Goal: Obtain resource: Download file/media

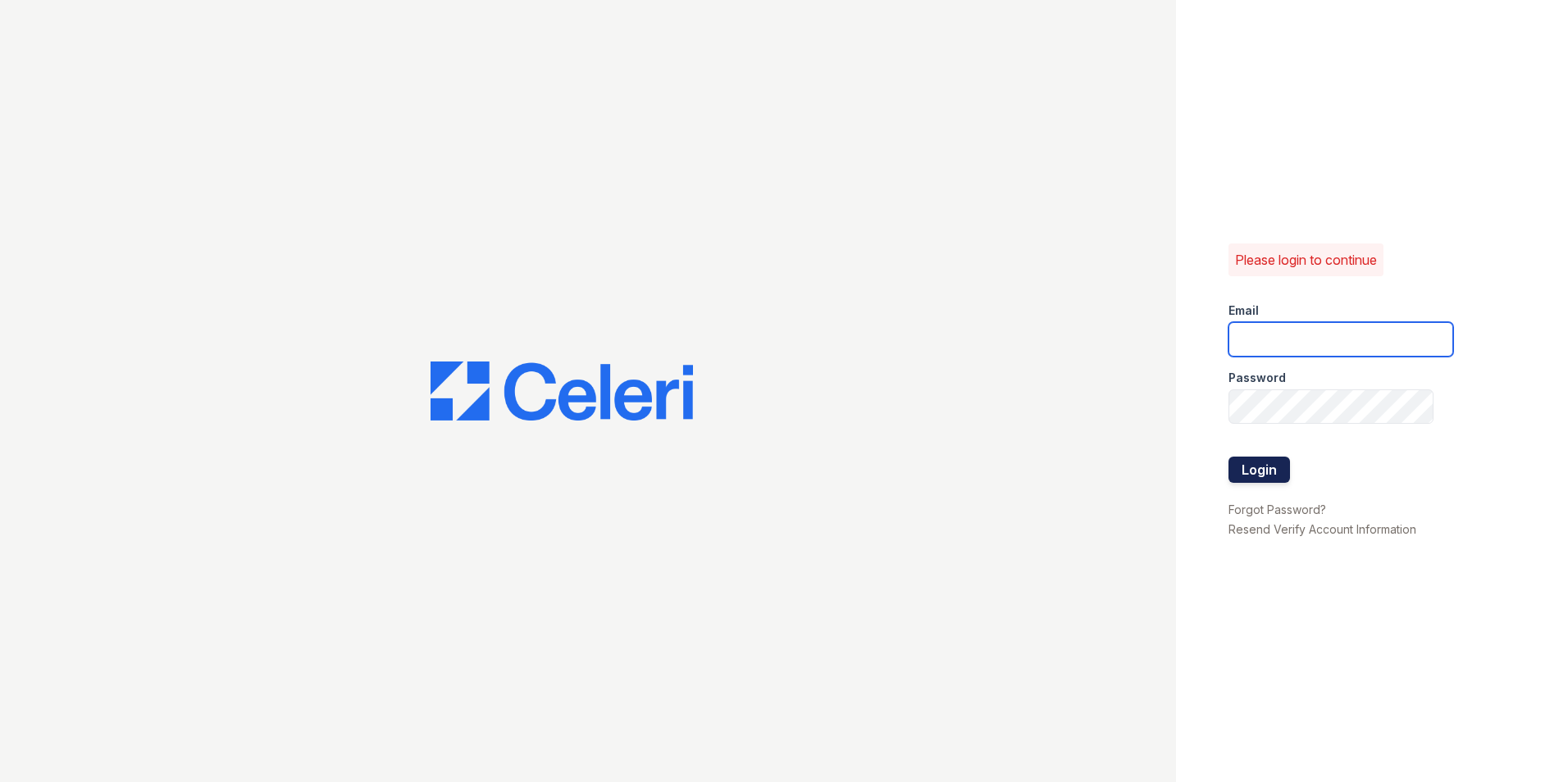
type input "nmendez@mmgmgt.com"
click at [1263, 469] on button "Login" at bounding box center [1260, 469] width 62 height 27
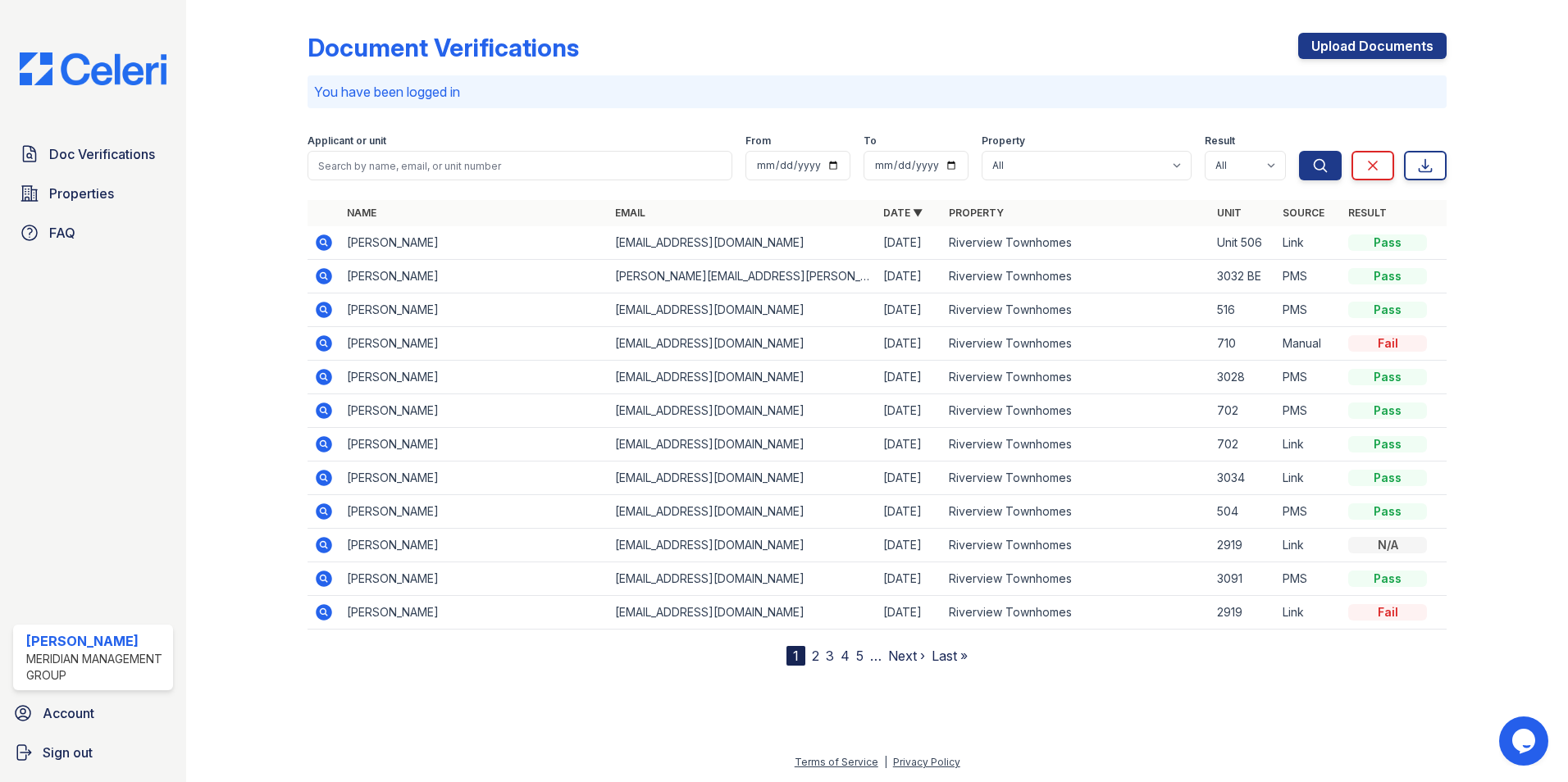
click at [332, 478] on icon at bounding box center [324, 478] width 20 height 20
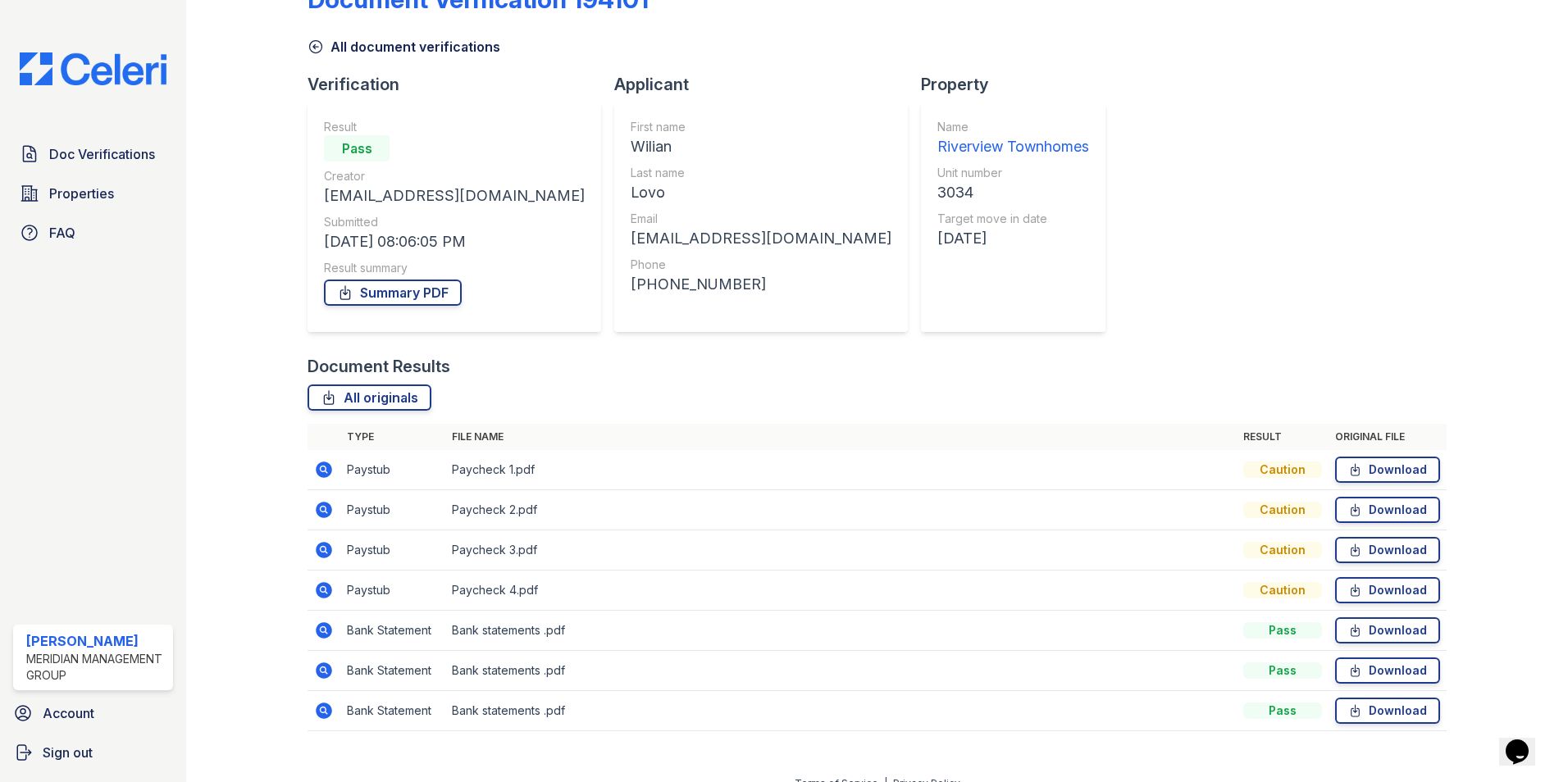
scroll to position [69, 0]
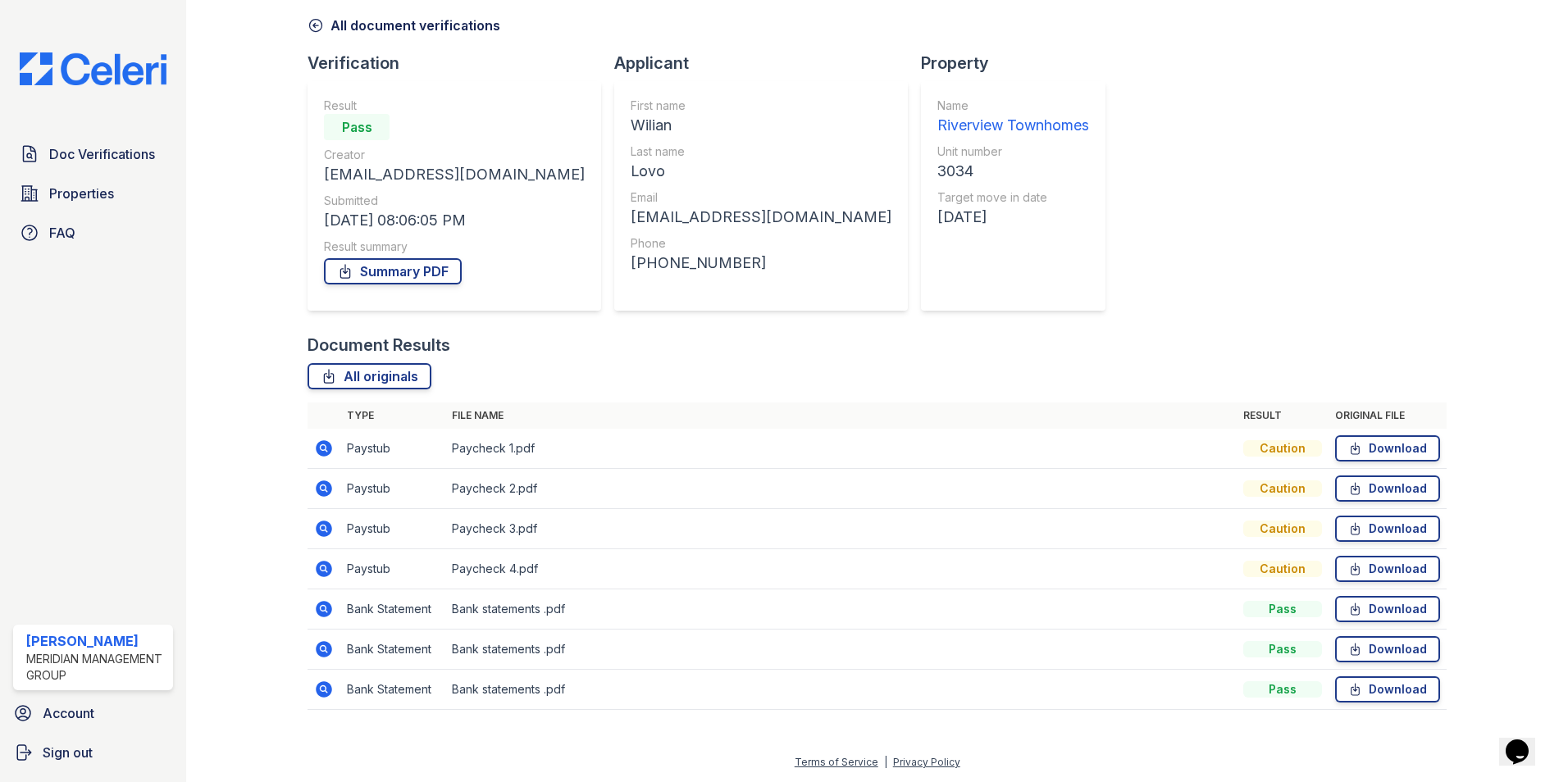
click at [324, 451] on icon at bounding box center [324, 448] width 16 height 16
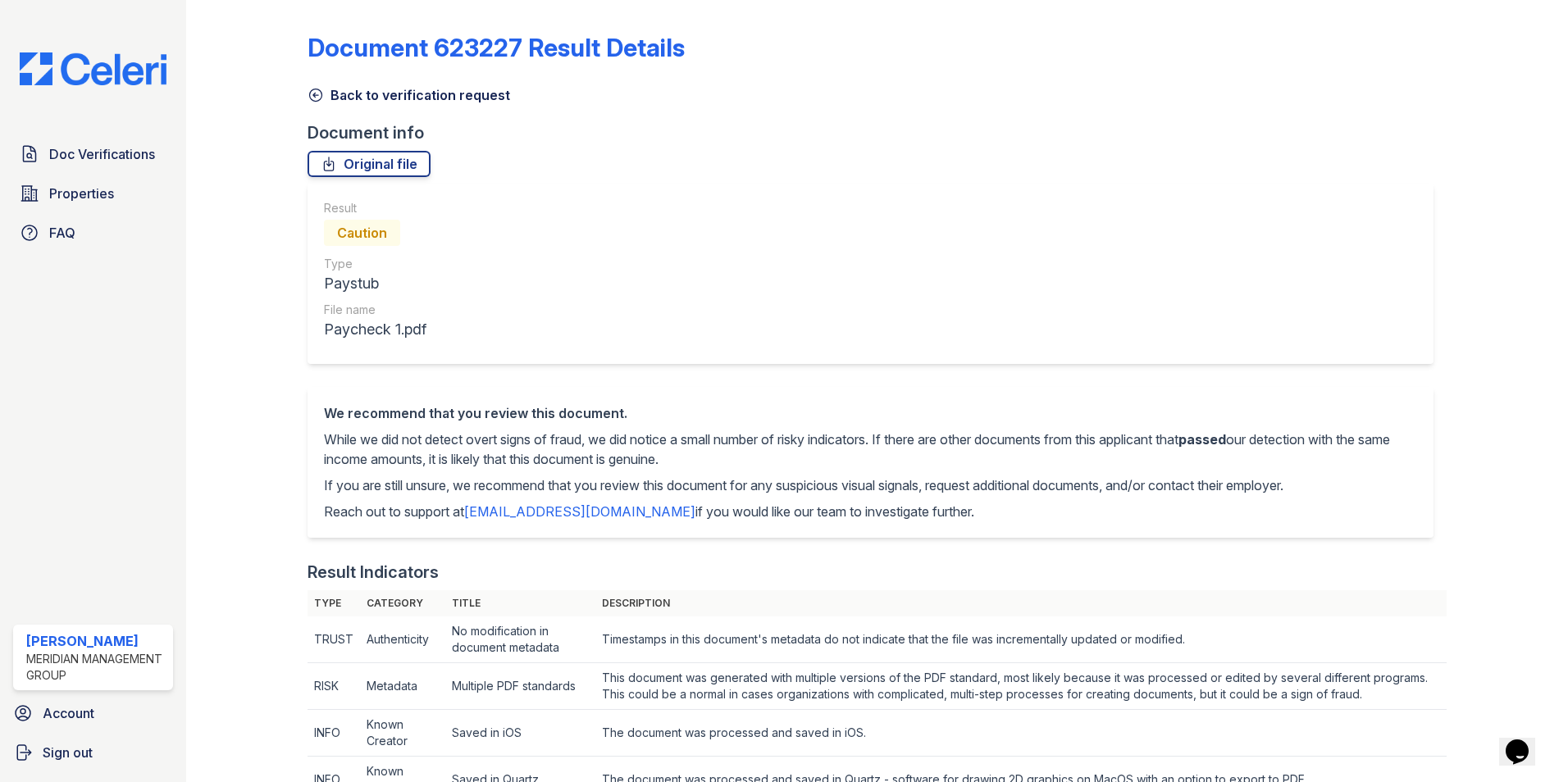
click at [316, 93] on icon at bounding box center [315, 94] width 16 height 16
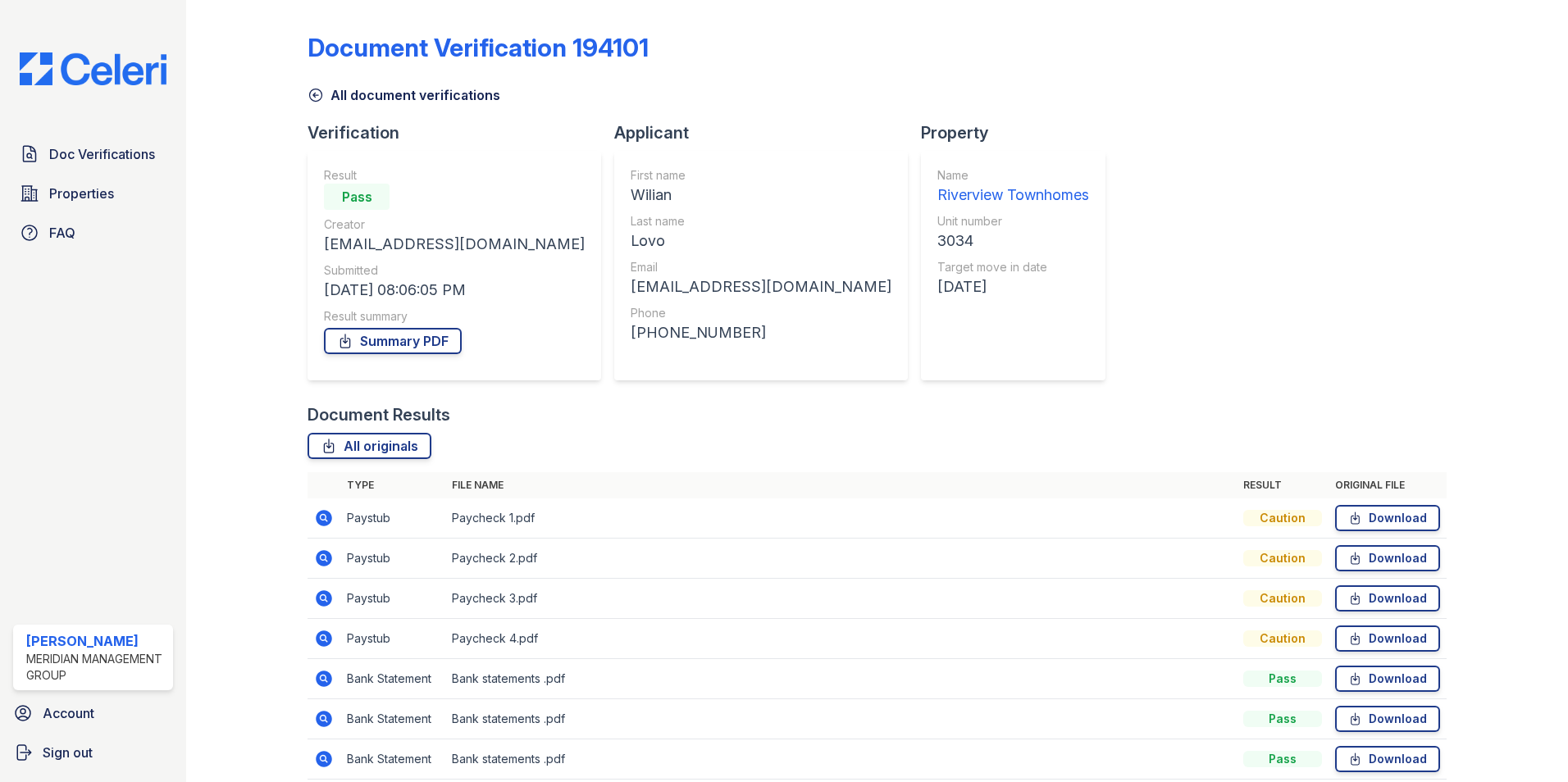
click at [320, 559] on icon at bounding box center [324, 558] width 20 height 20
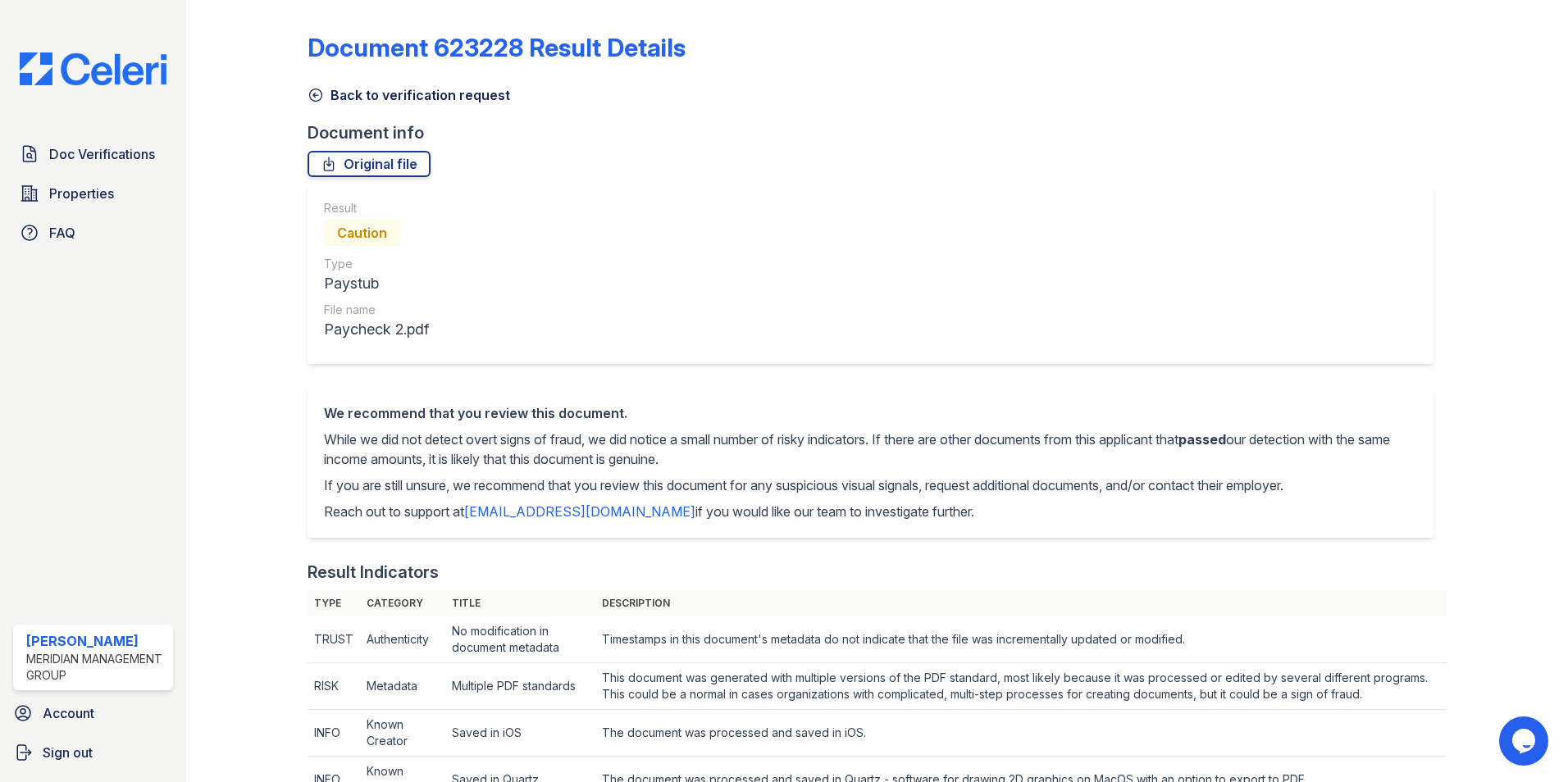
click at [321, 98] on icon at bounding box center [315, 94] width 16 height 16
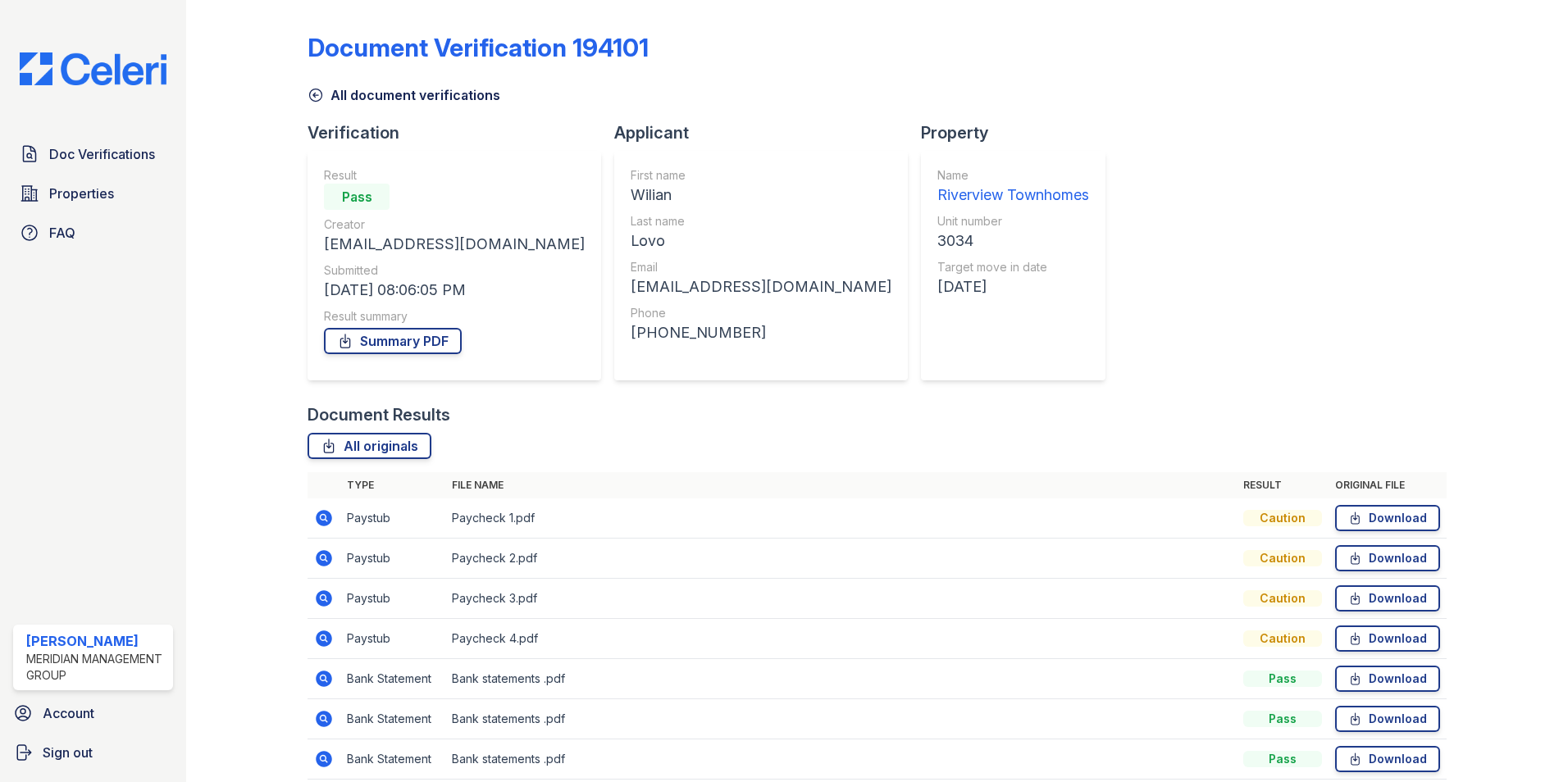
click at [327, 515] on icon at bounding box center [324, 517] width 16 height 16
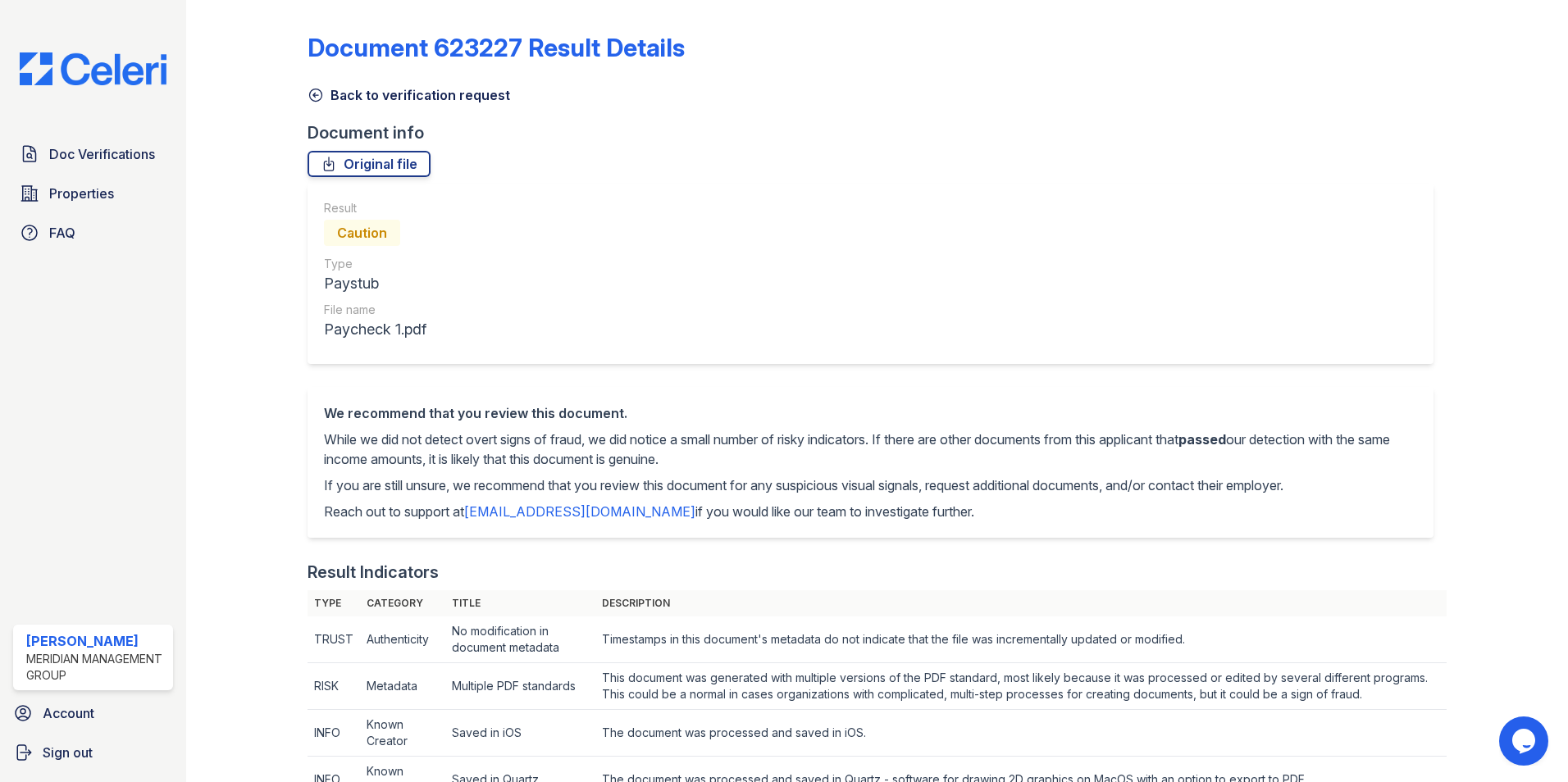
click at [319, 92] on icon at bounding box center [315, 94] width 16 height 16
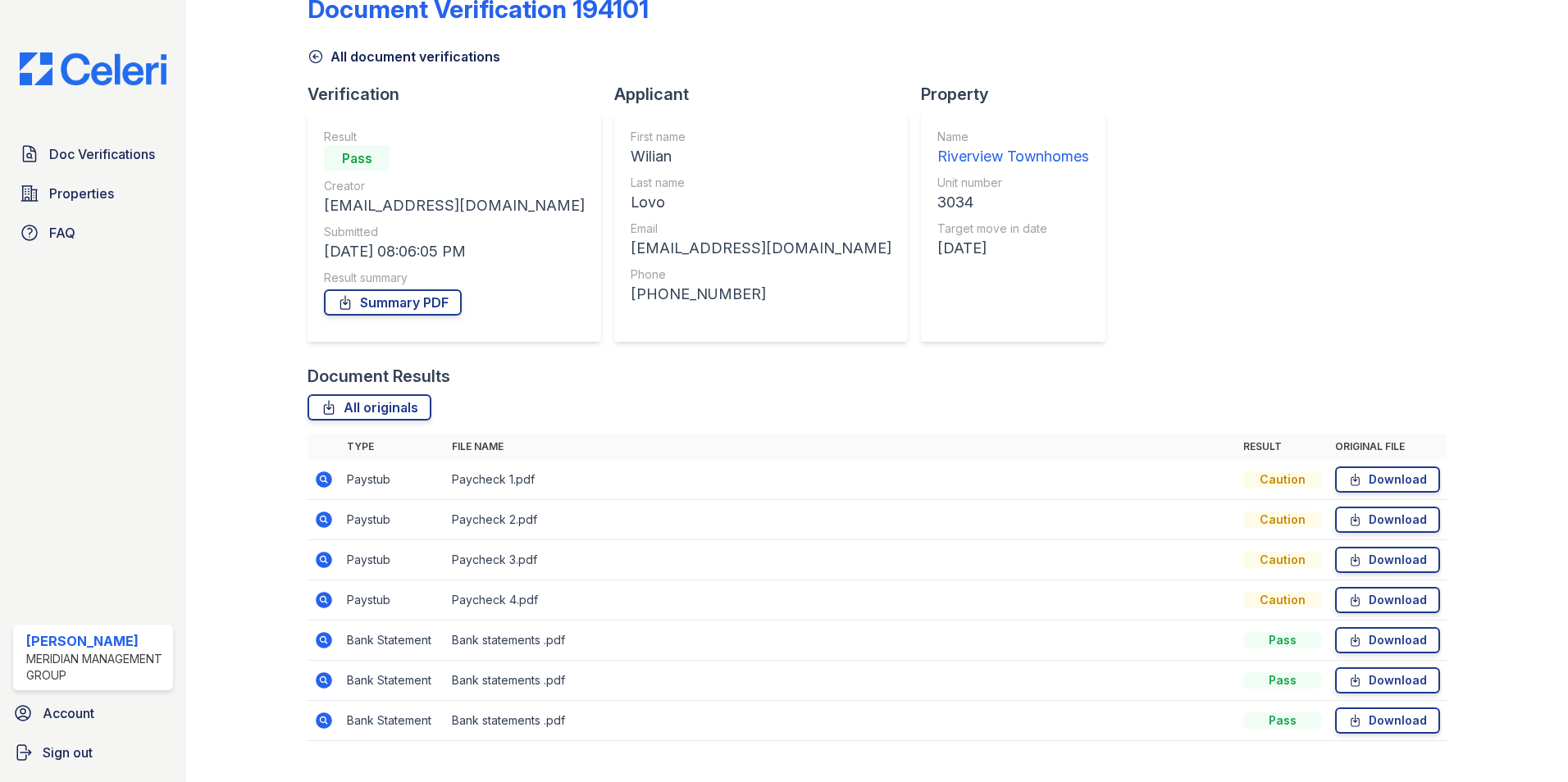
scroll to position [69, 0]
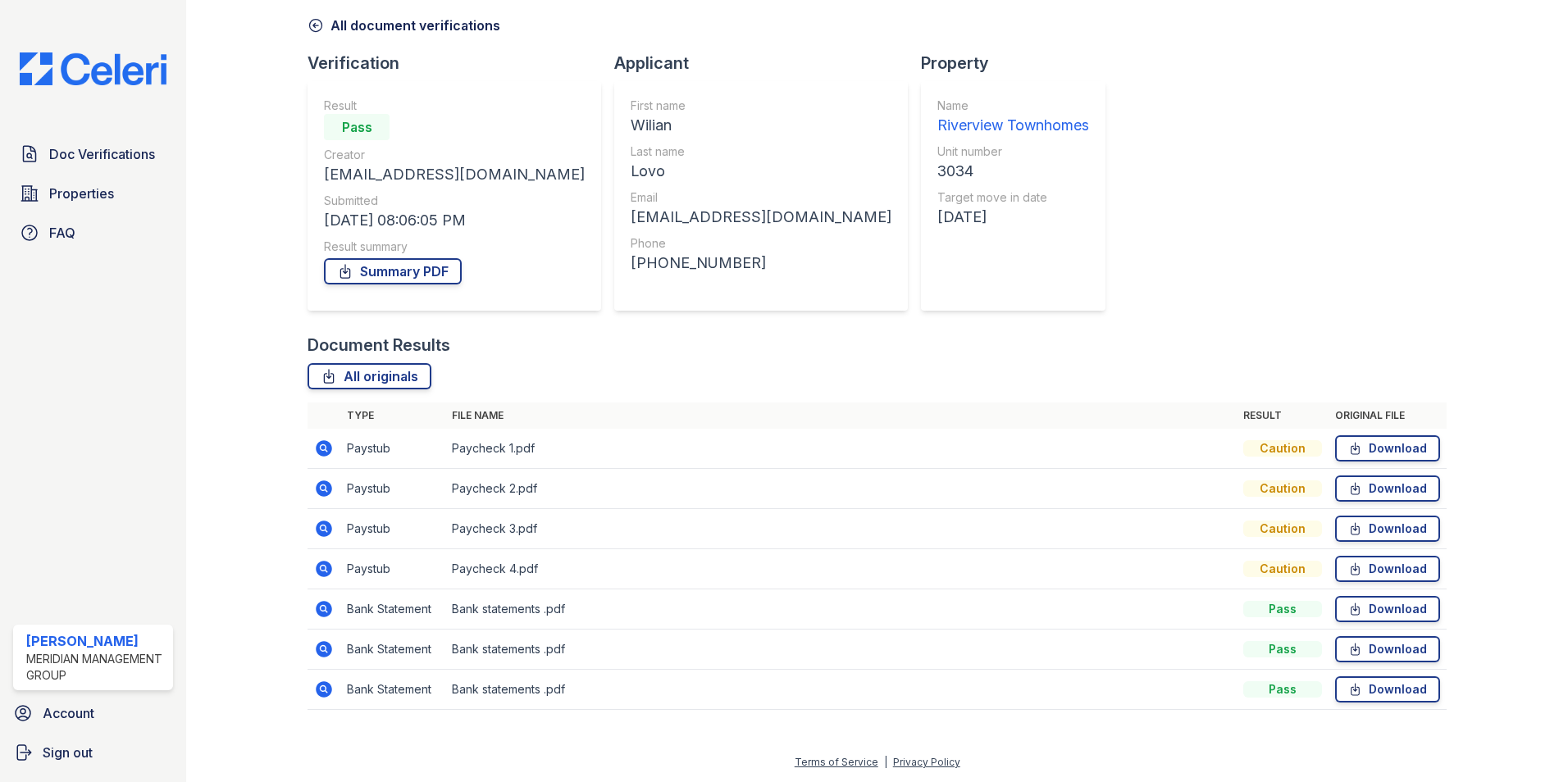
click at [320, 535] on icon at bounding box center [324, 528] width 16 height 16
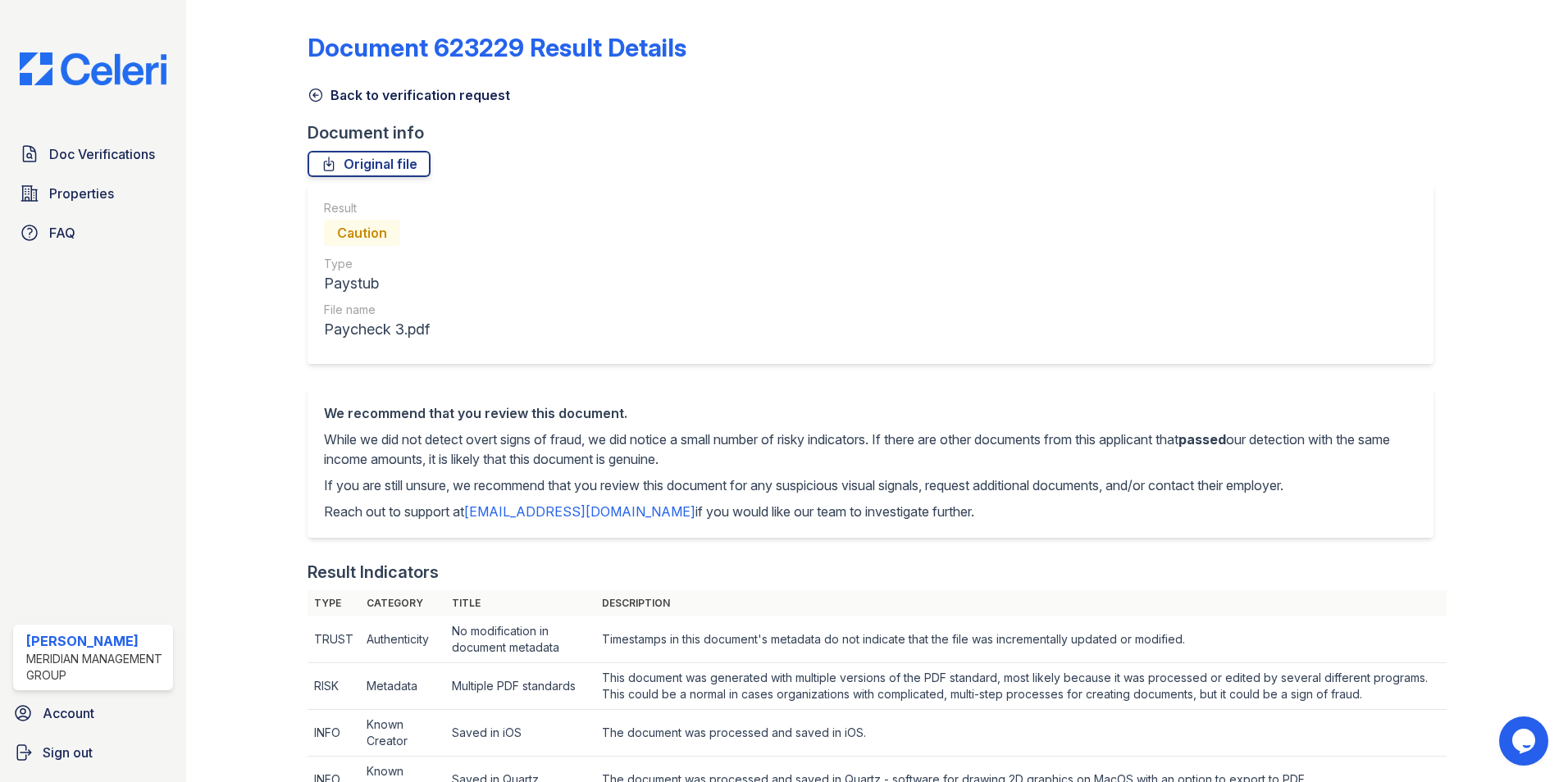
click at [317, 90] on icon at bounding box center [315, 94] width 16 height 16
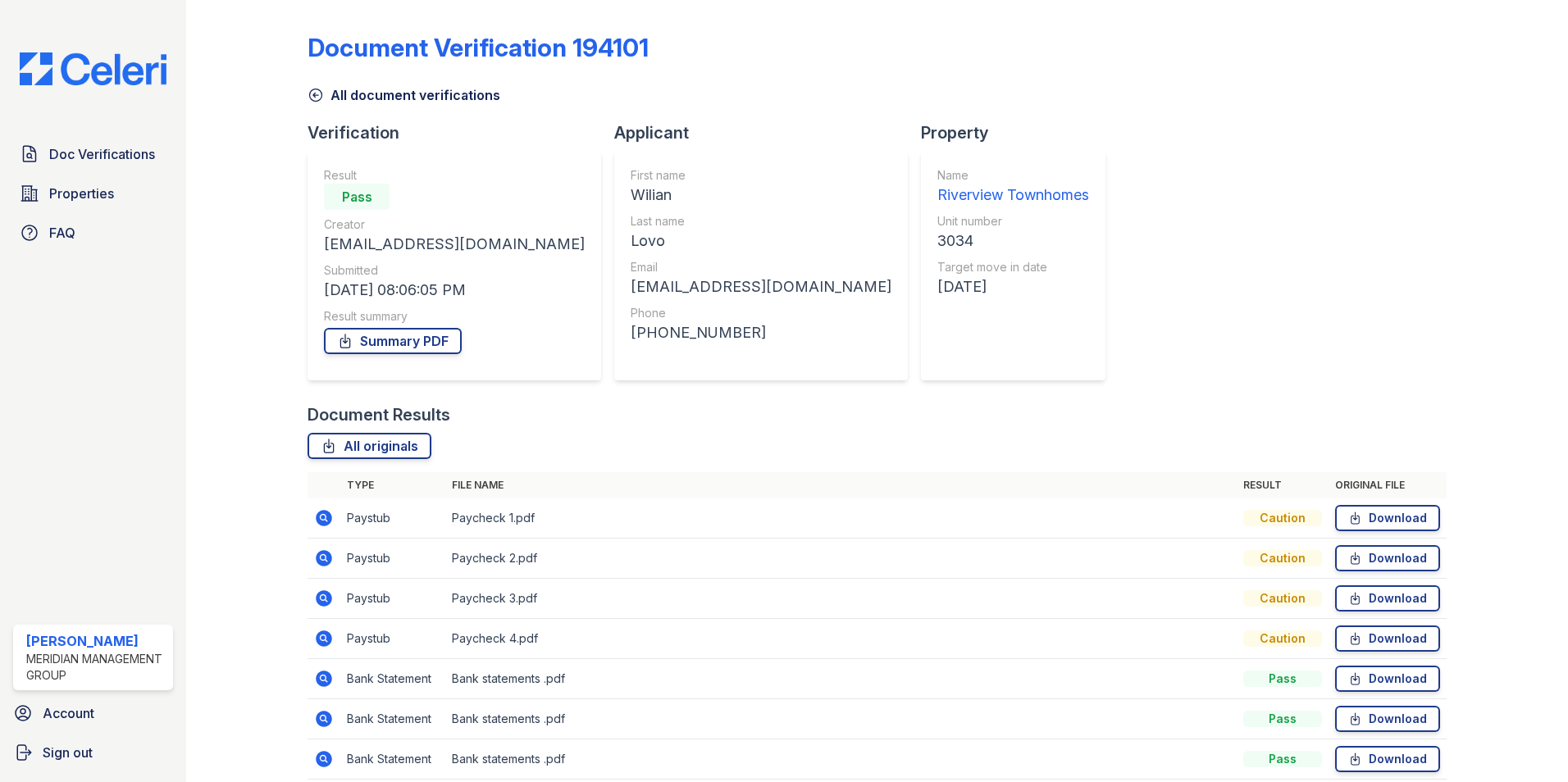
click at [329, 644] on icon at bounding box center [324, 638] width 20 height 20
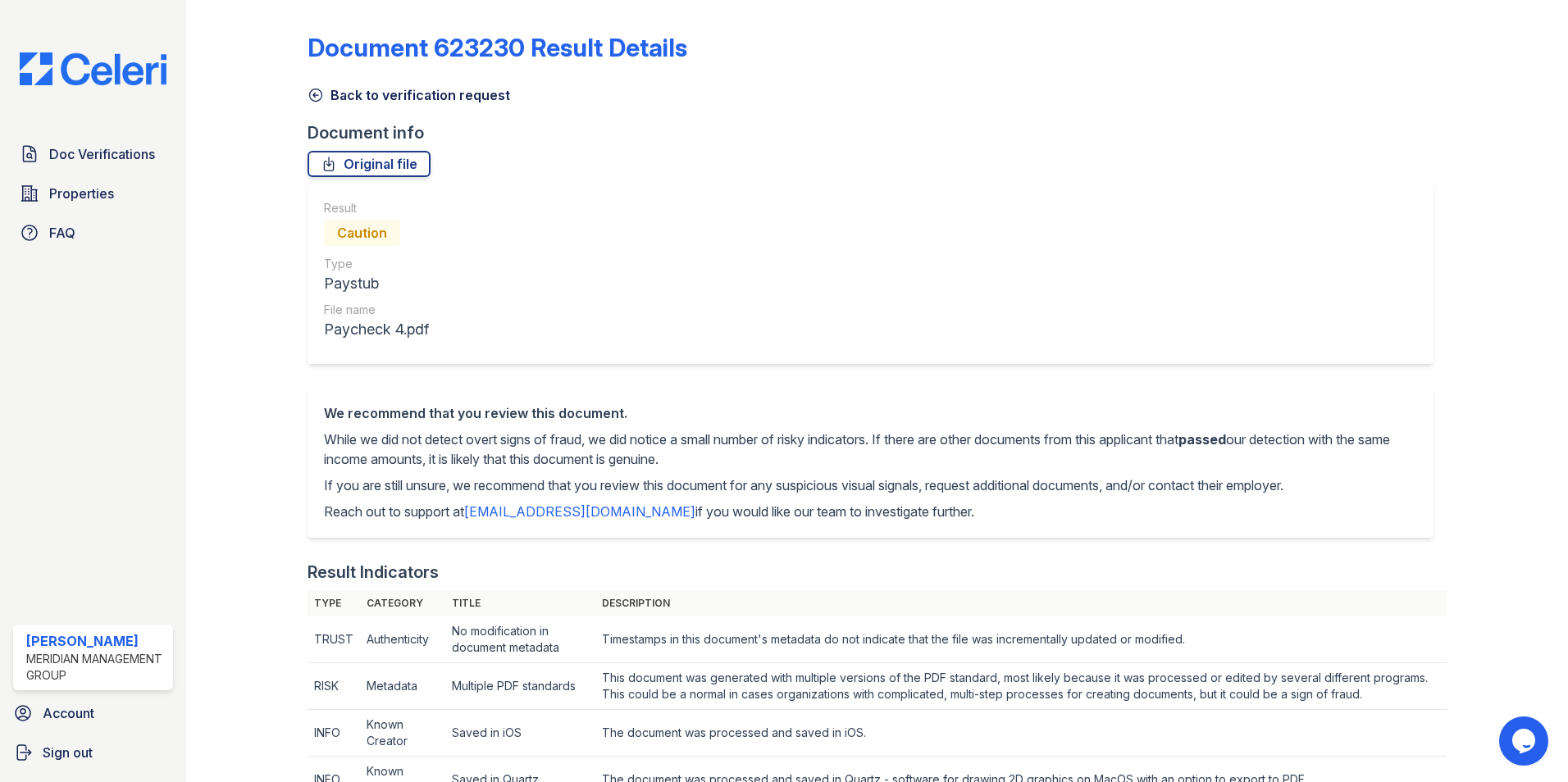
click at [314, 93] on icon at bounding box center [316, 95] width 12 height 12
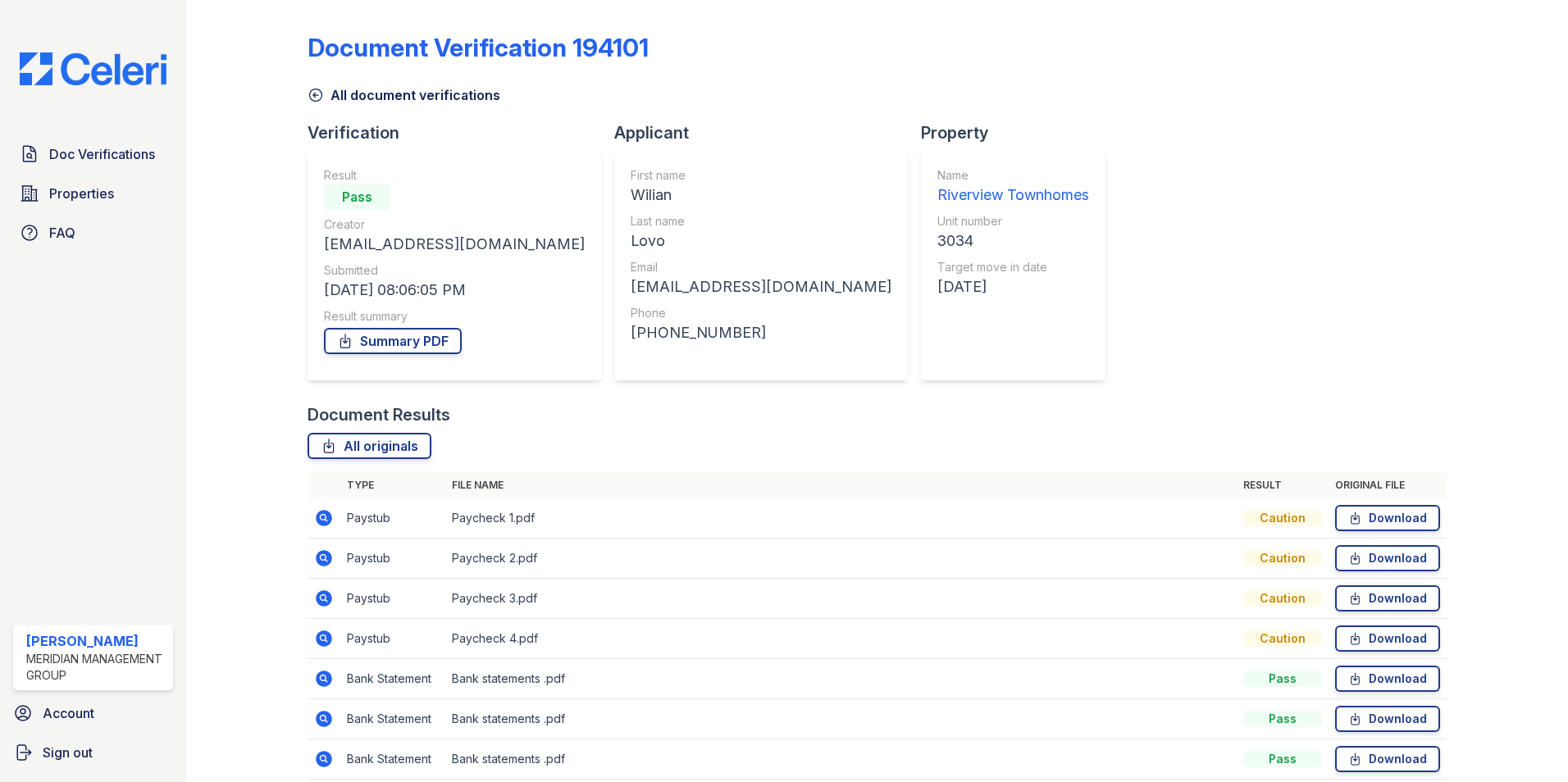
click at [310, 102] on icon at bounding box center [315, 94] width 16 height 16
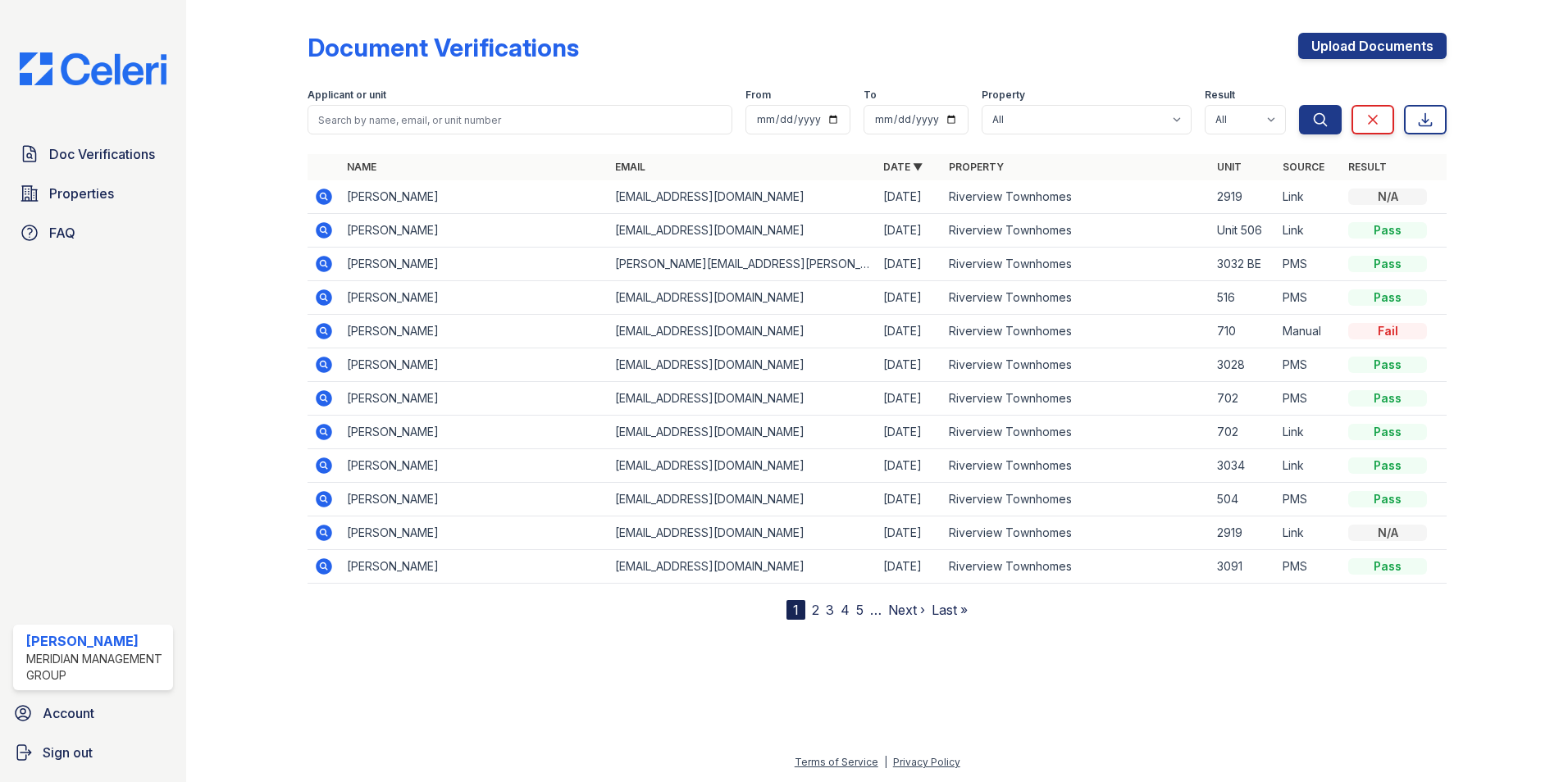
click at [814, 606] on link "2" at bounding box center [816, 610] width 8 height 16
click at [319, 264] on icon at bounding box center [324, 264] width 16 height 16
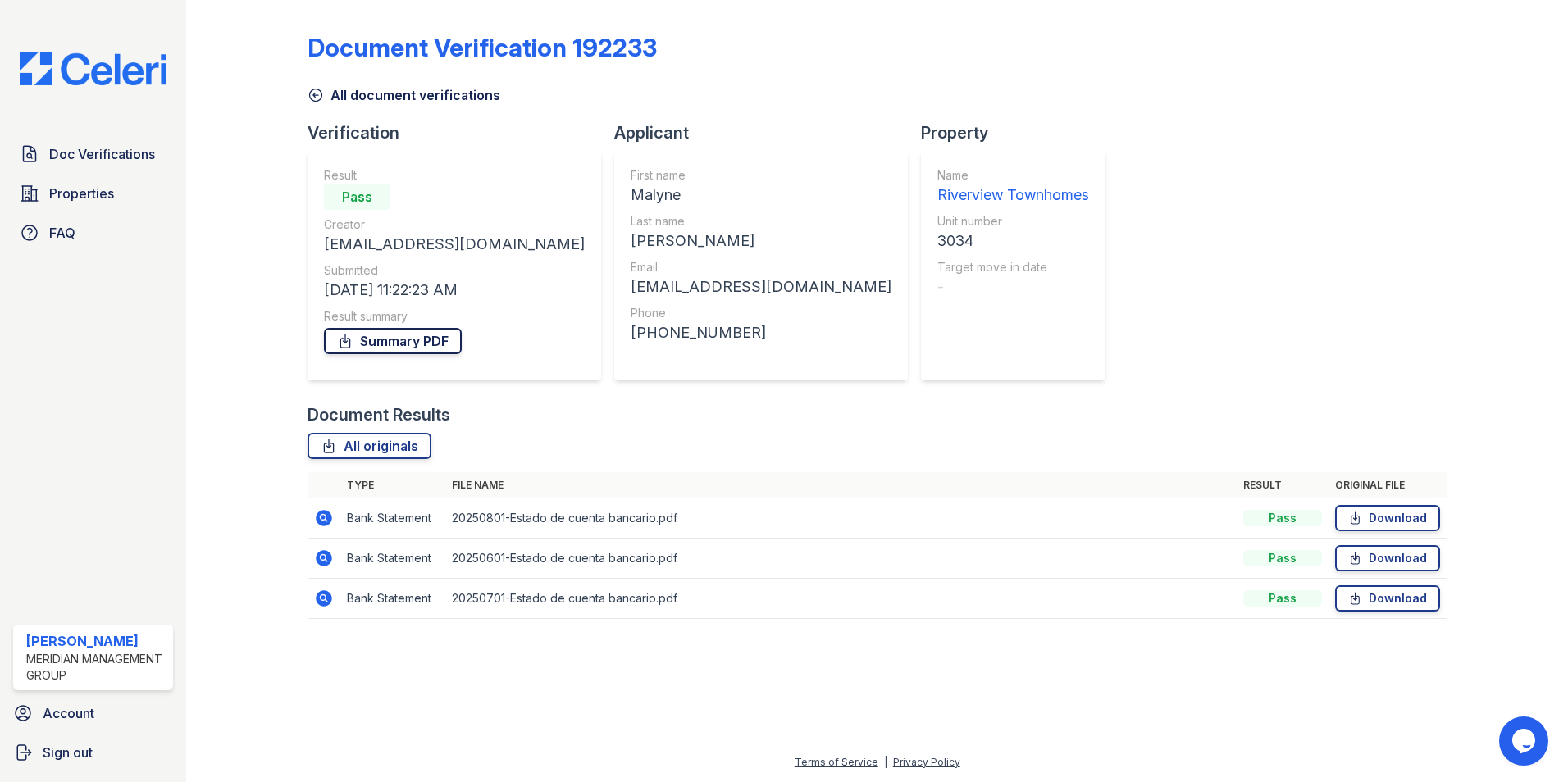
click at [413, 349] on link "Summary PDF" at bounding box center [392, 341] width 138 height 27
click at [307, 96] on div at bounding box center [260, 321] width 95 height 629
click at [320, 96] on icon at bounding box center [315, 94] width 16 height 16
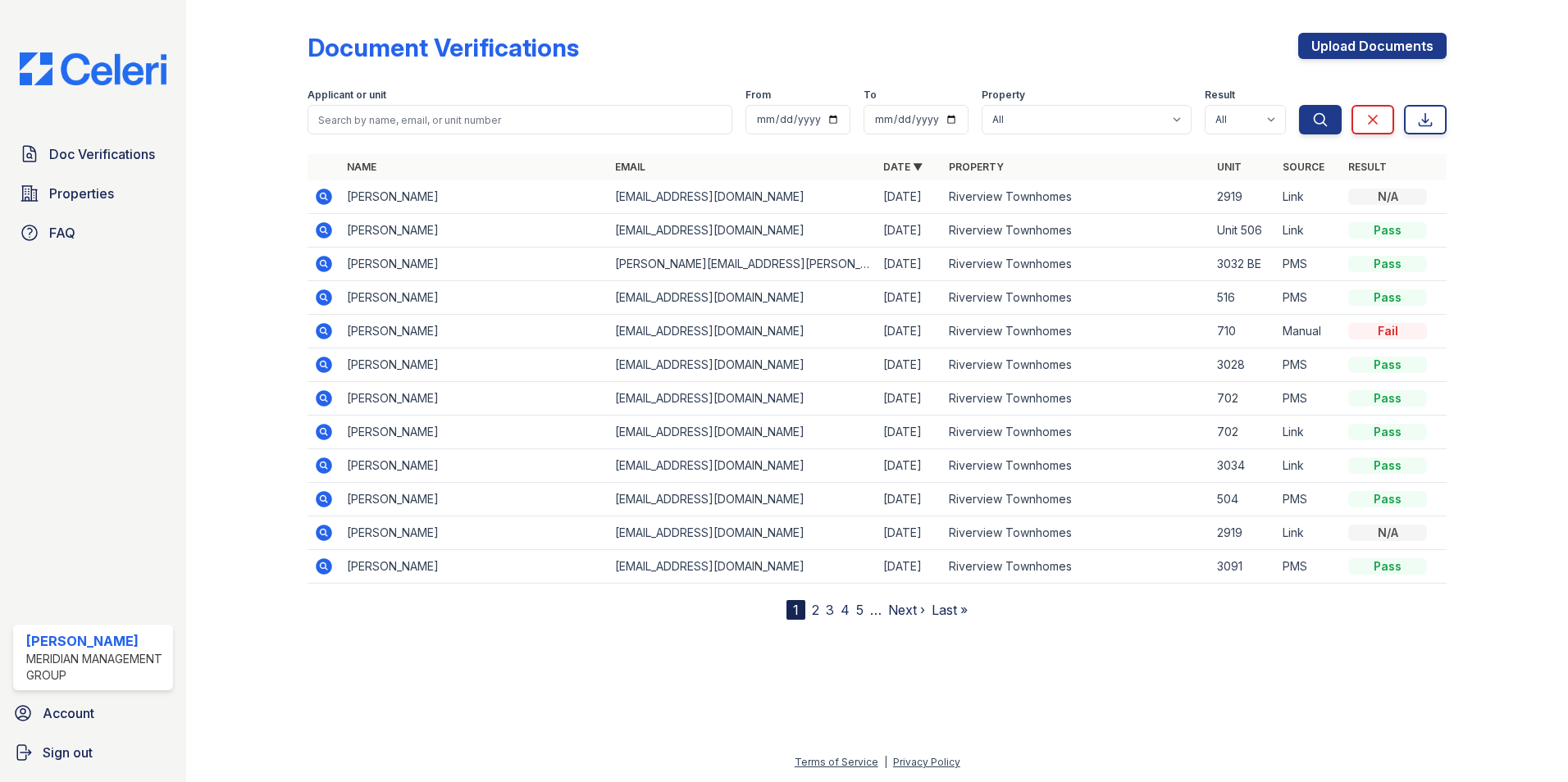
click at [812, 612] on link "2" at bounding box center [816, 610] width 8 height 16
click at [320, 233] on icon at bounding box center [324, 230] width 16 height 16
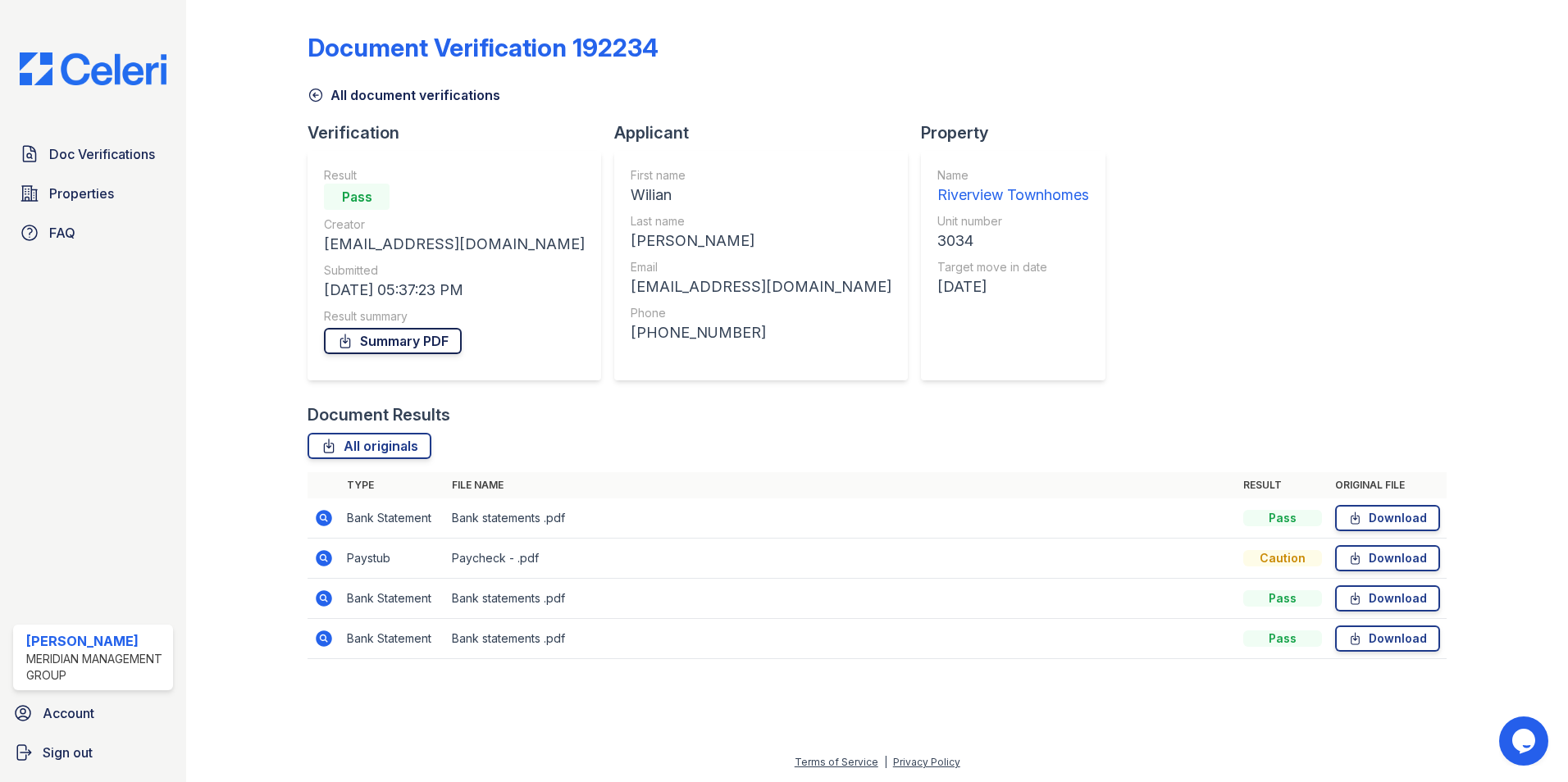
click at [394, 342] on link "Summary PDF" at bounding box center [392, 341] width 138 height 27
click at [317, 96] on icon at bounding box center [315, 94] width 16 height 16
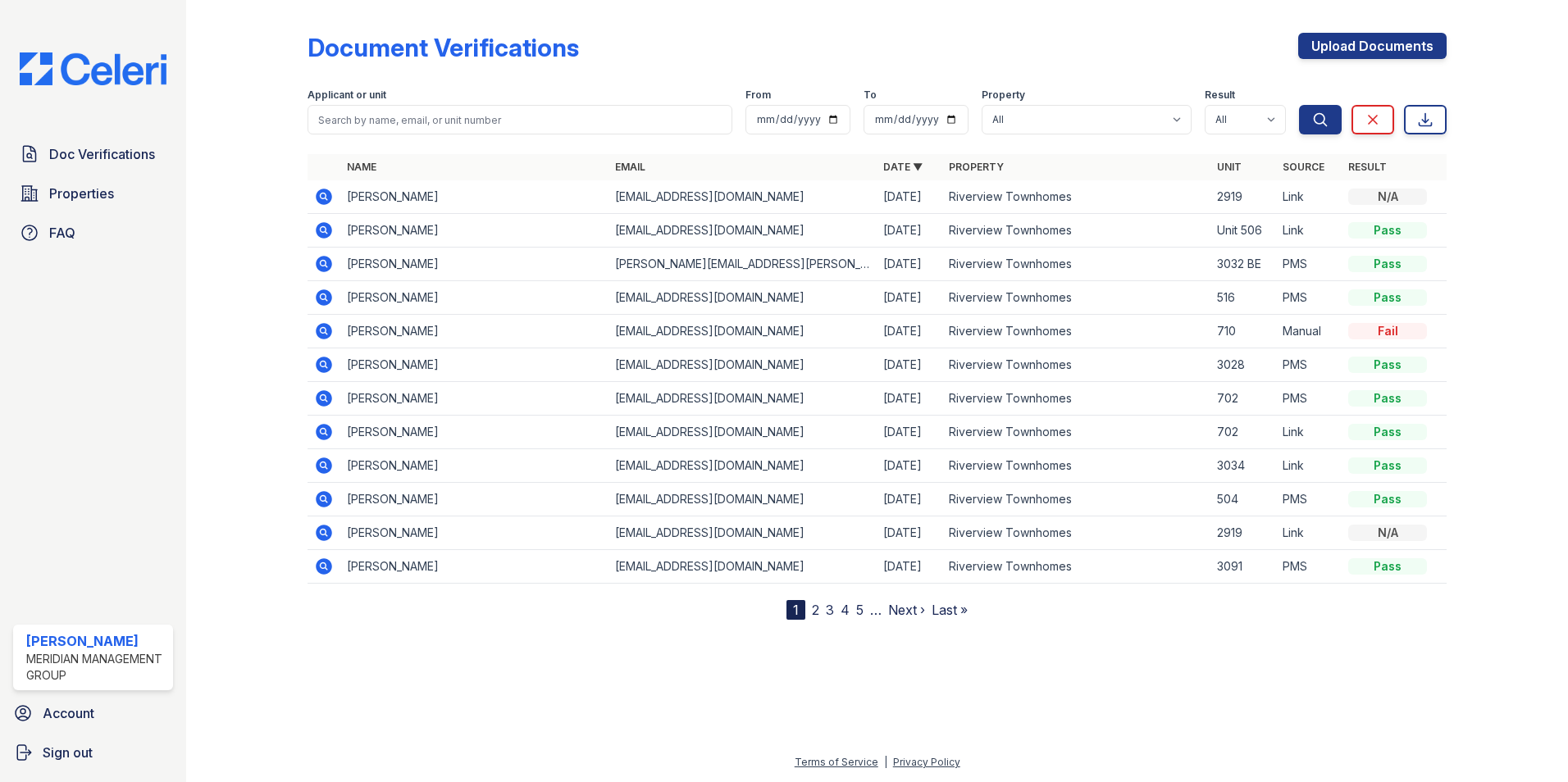
click at [330, 464] on icon at bounding box center [324, 465] width 16 height 16
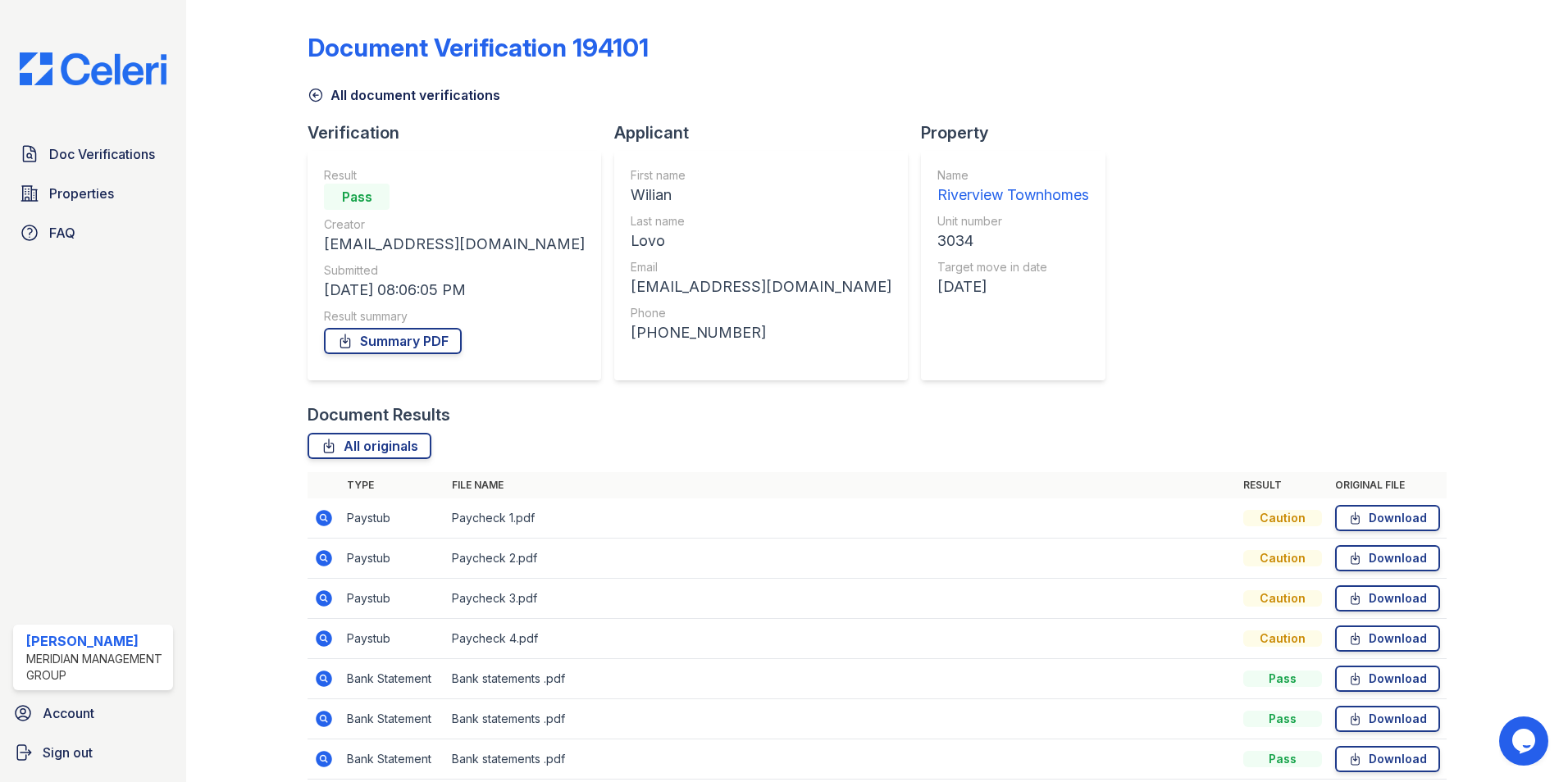
click at [312, 99] on icon at bounding box center [315, 94] width 16 height 16
